Goal: Information Seeking & Learning: Learn about a topic

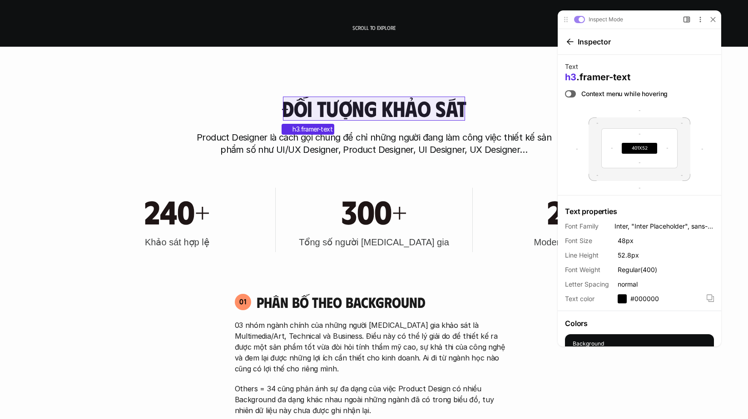
click at [417, 113] on h3 "Đối tượng khảo sát" at bounding box center [373, 109] width 184 height 24
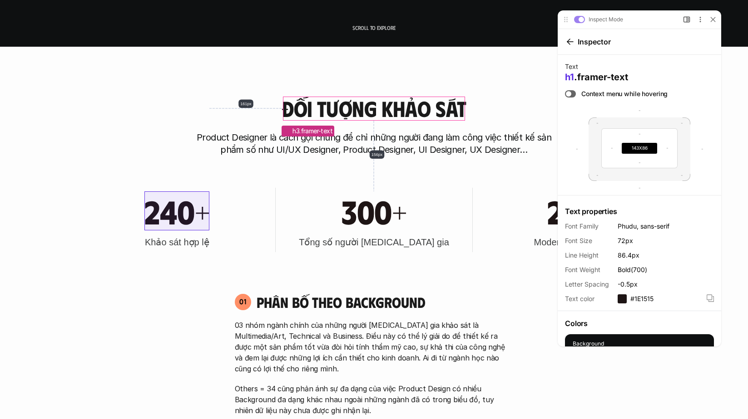
click at [163, 224] on h1 "240+" at bounding box center [176, 211] width 65 height 39
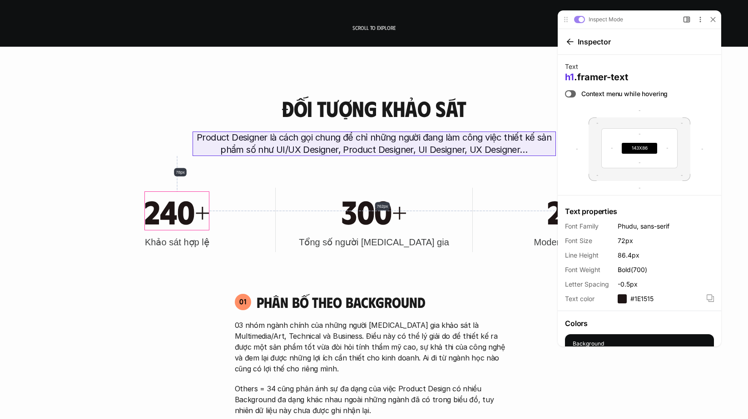
click at [428, 141] on p "Product Designer là cách gọi chung để chỉ những người đang làm công việc thiết …" at bounding box center [373, 144] width 363 height 25
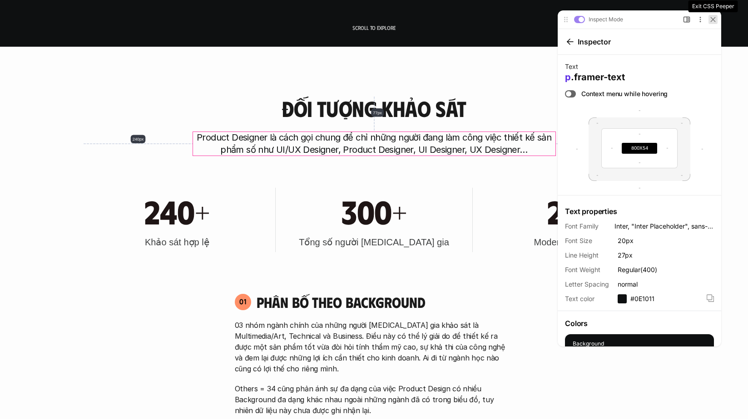
click at [714, 20] on icon at bounding box center [712, 19] width 4 height 4
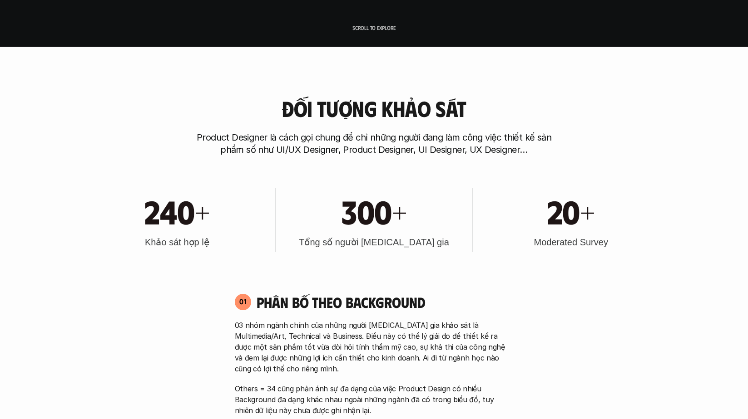
click at [569, 144] on div "Đối tượng khảo sát Product Designer là cách gọi chung để chỉ những người đang l…" at bounding box center [374, 126] width 581 height 59
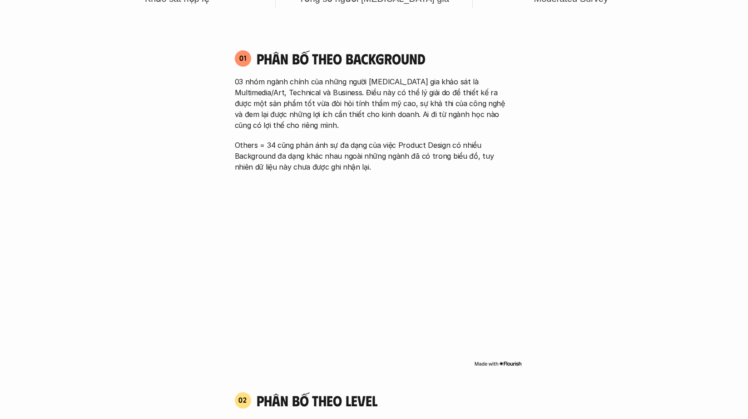
scroll to position [620, 0]
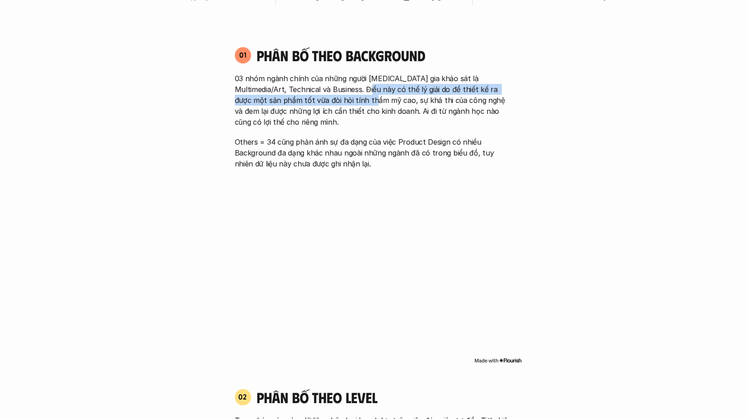
drag, startPoint x: 351, startPoint y: 90, endPoint x: 344, endPoint y: 98, distance: 11.2
click at [342, 98] on p "03 nhóm ngành chính của những người [MEDICAL_DATA] gia khảo sát là Multimedia/A…" at bounding box center [374, 100] width 279 height 54
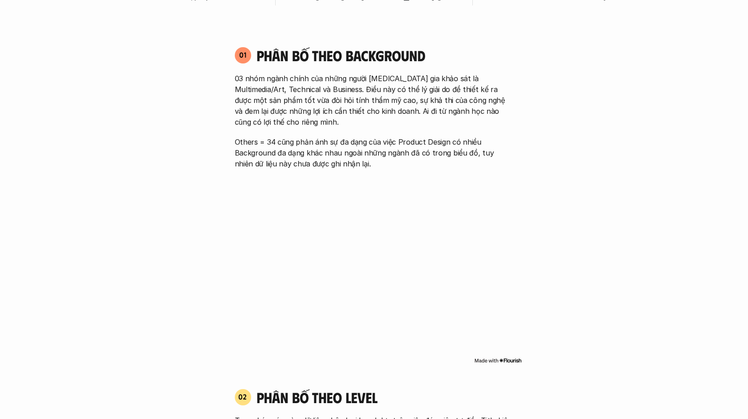
click at [266, 148] on p "Others = 34 cũng phản ánh sự đa dạng của việc Product Design có nhiều Backgroun…" at bounding box center [374, 153] width 279 height 33
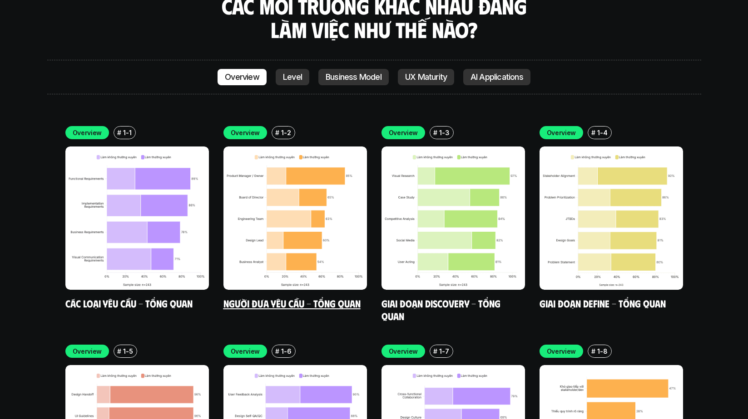
scroll to position [2630, 0]
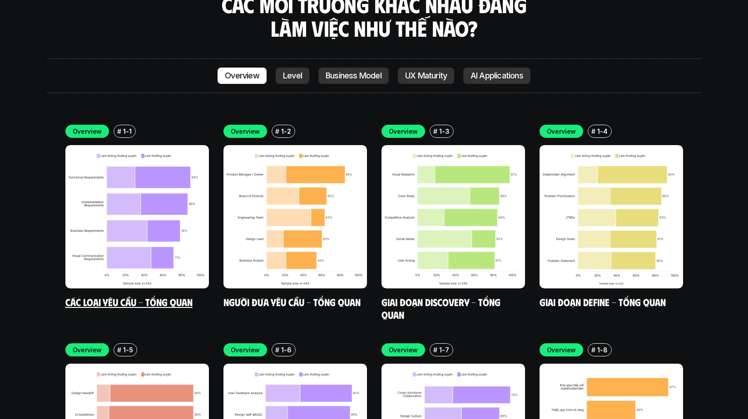
click at [178, 192] on img at bounding box center [136, 216] width 143 height 143
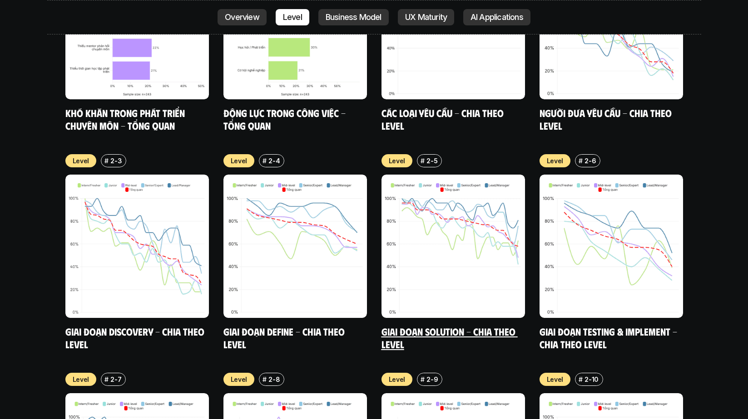
scroll to position [3258, 0]
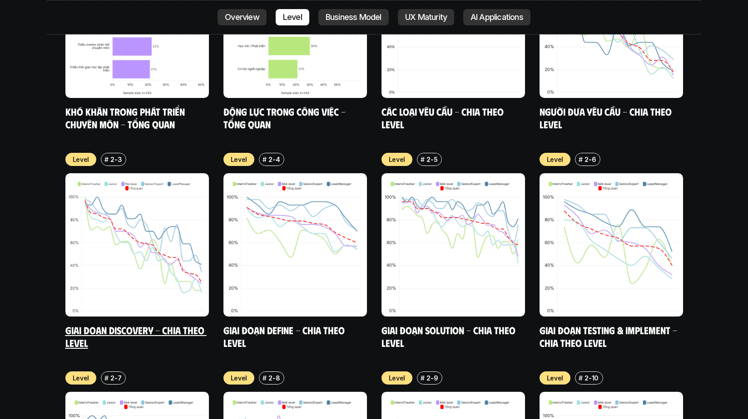
click at [159, 218] on img at bounding box center [136, 244] width 143 height 143
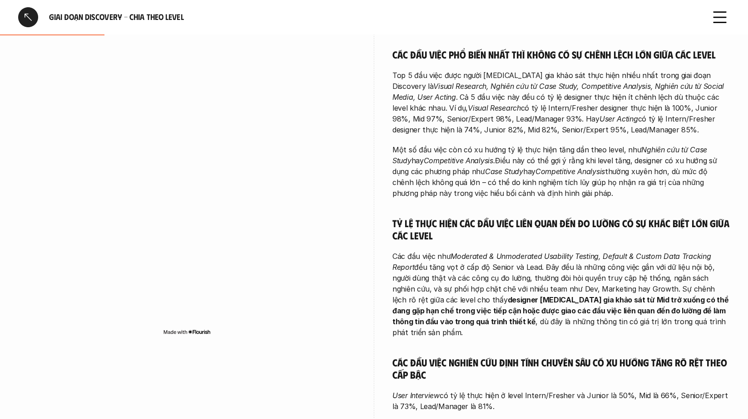
scroll to position [415, 0]
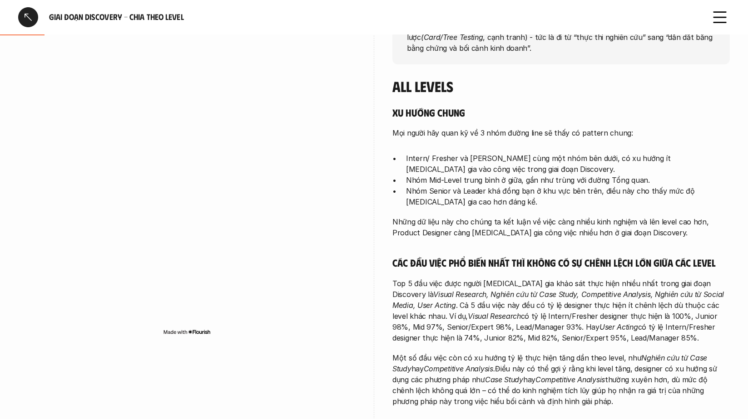
click at [20, 15] on div at bounding box center [28, 17] width 20 height 20
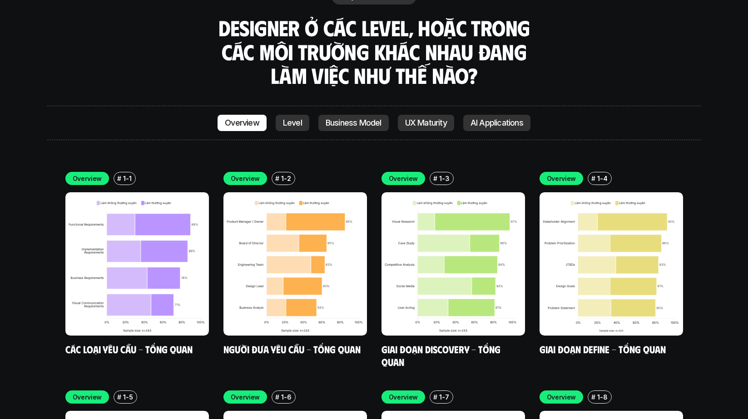
scroll to position [2581, 0]
